Goal: Browse casually

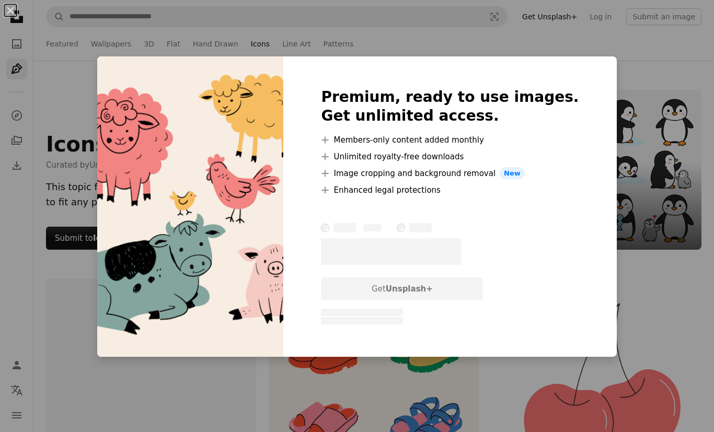
scroll to position [377, 0]
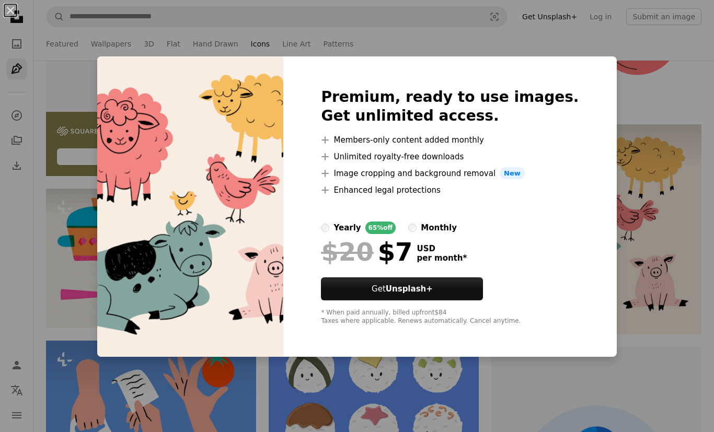
click at [5, 17] on button "An X shape" at bounding box center [10, 10] width 13 height 13
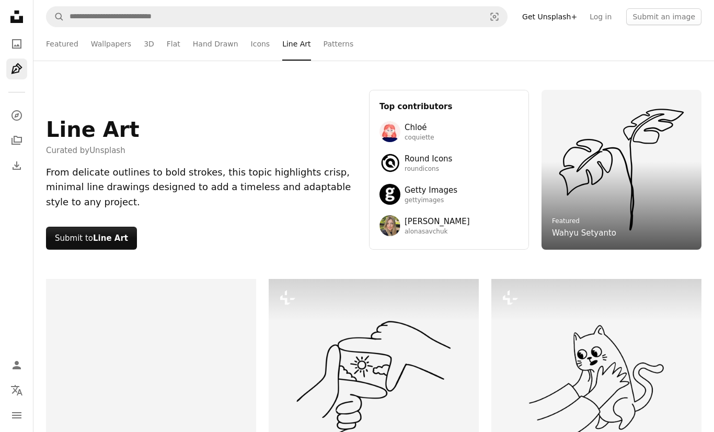
scroll to position [1270, 0]
